Goal: Information Seeking & Learning: Find specific fact

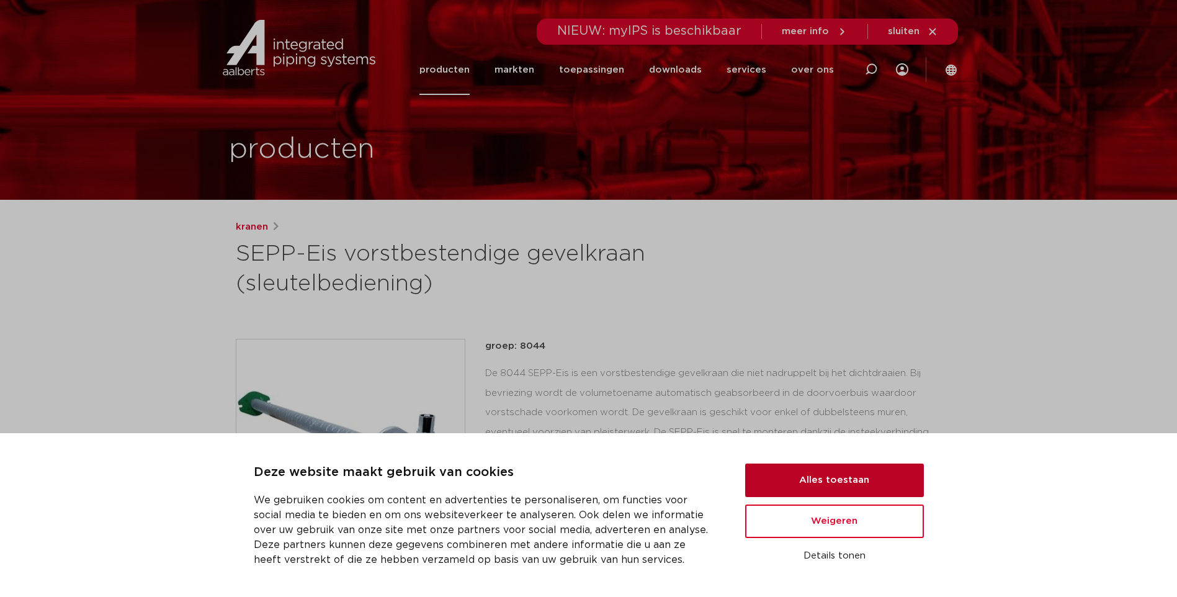
click at [838, 486] on button "Alles toestaan" at bounding box center [834, 481] width 179 height 34
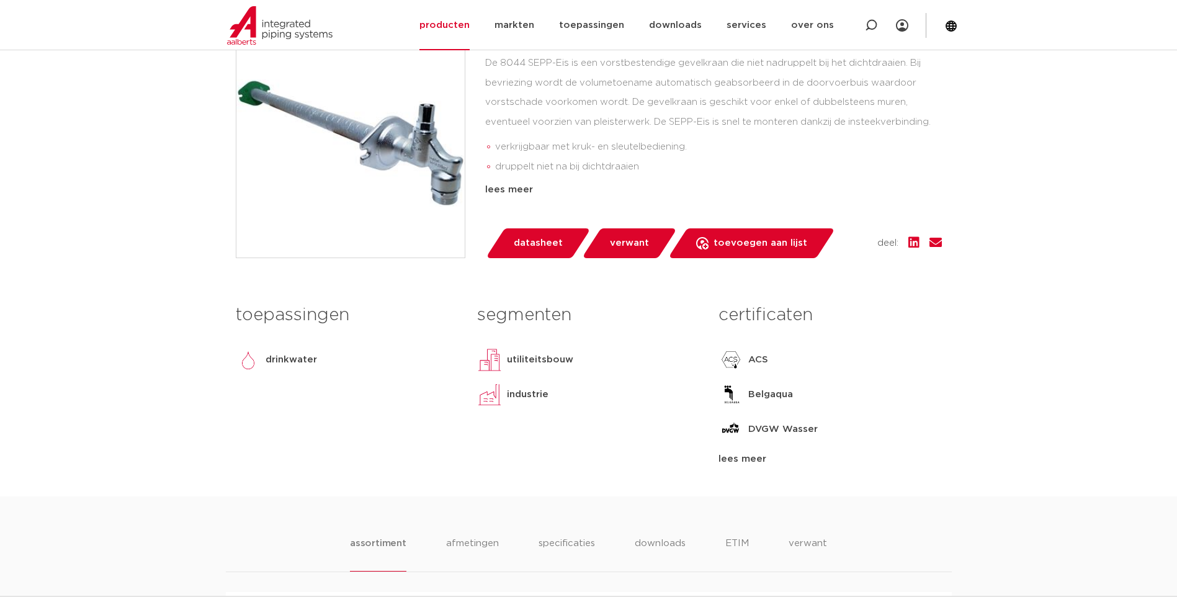
scroll to position [62, 0]
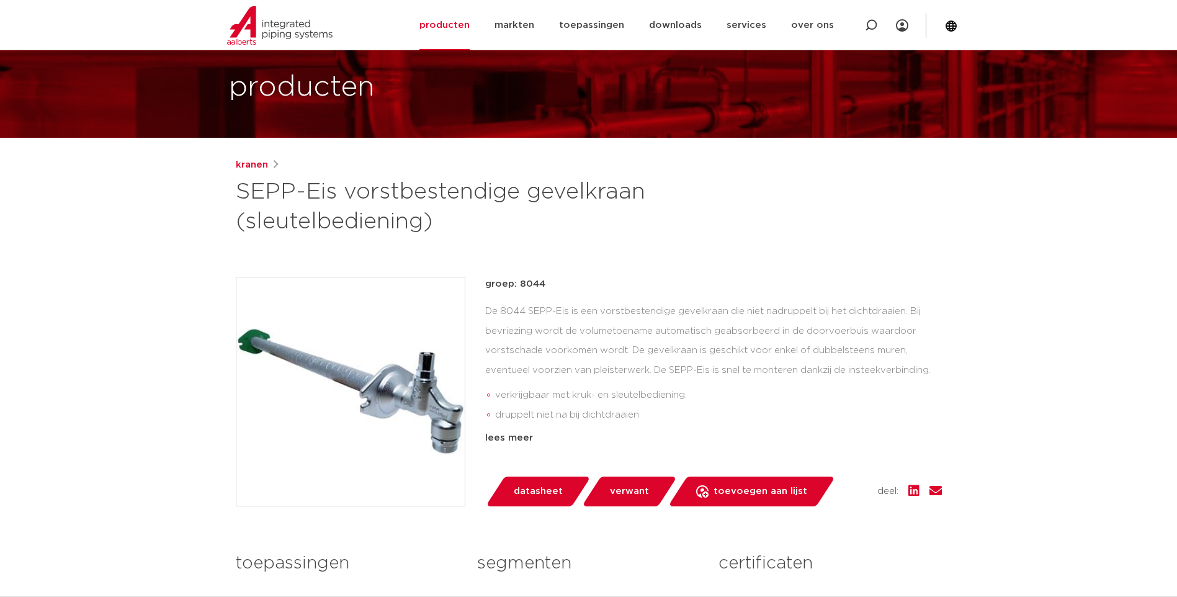
click at [630, 492] on span "verwant" at bounding box center [629, 492] width 39 height 20
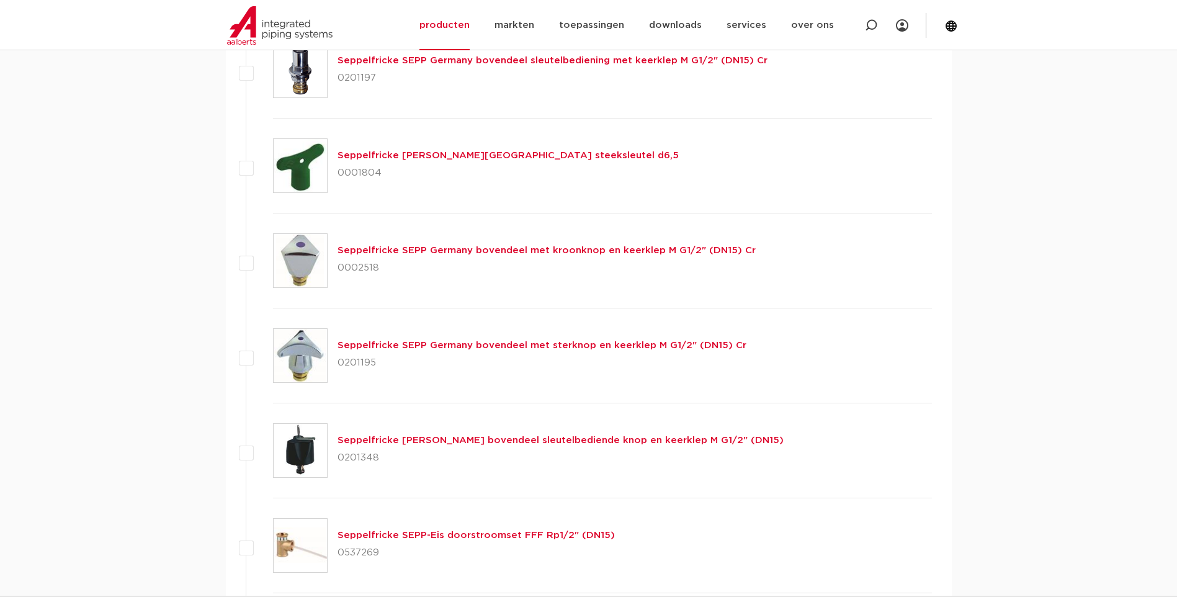
scroll to position [1365, 0]
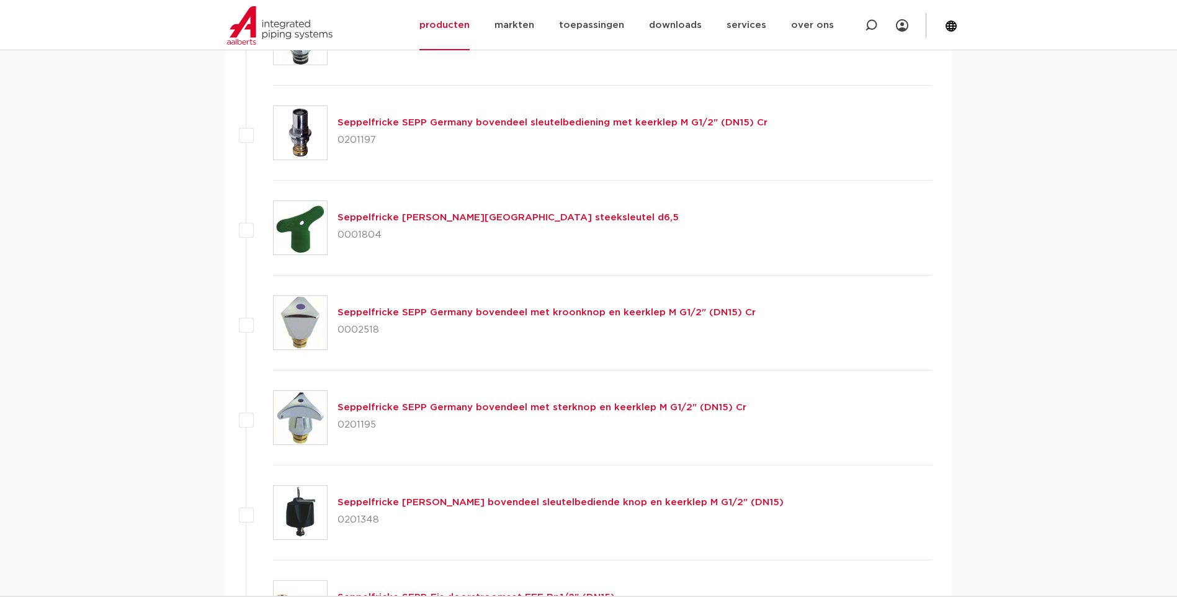
click at [447, 125] on link "Seppelfricke SEPP Germany bovendeel sleutelbediening met keerklep M G1/2" (DN15…" at bounding box center [553, 122] width 430 height 9
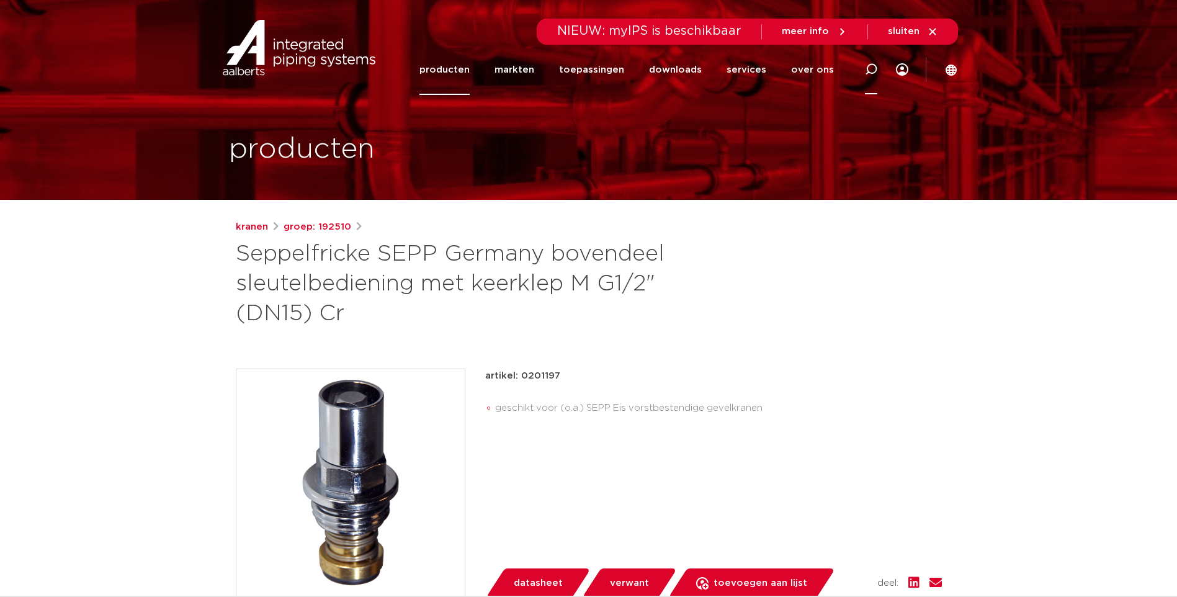
click at [874, 70] on icon at bounding box center [871, 69] width 12 height 12
type input "8031.01"
click button "Zoeken" at bounding box center [0, 0] width 0 height 0
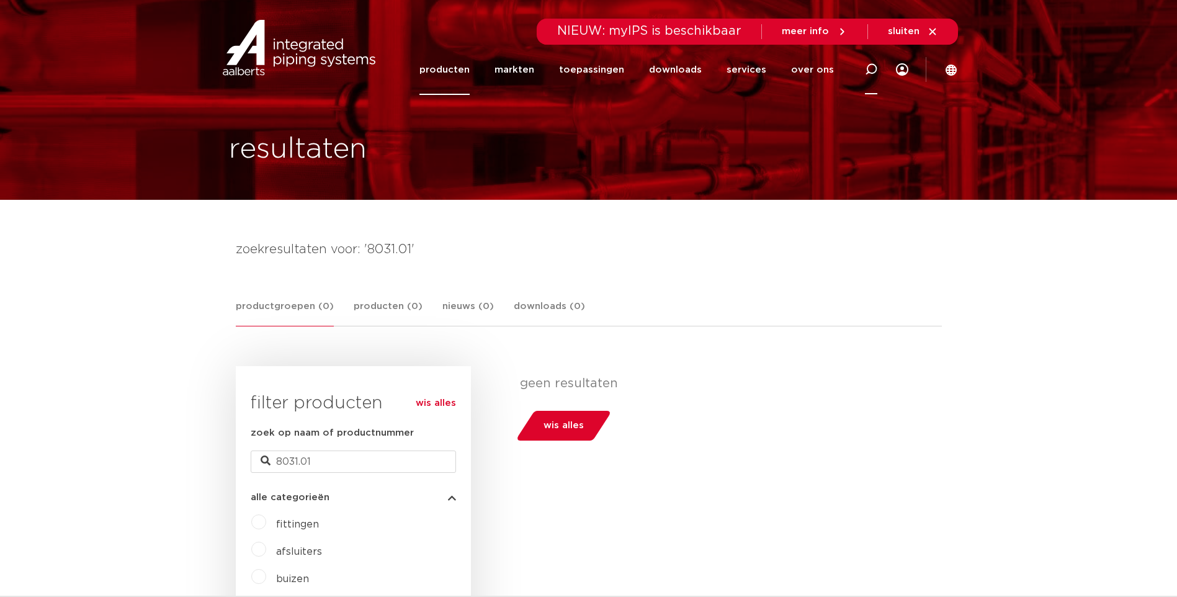
click at [872, 68] on icon at bounding box center [871, 69] width 12 height 12
click at [554, 73] on input "Zoeken" at bounding box center [692, 67] width 390 height 25
type input "0529535"
click button "Zoeken" at bounding box center [0, 0] width 0 height 0
